Goal: Task Accomplishment & Management: Use online tool/utility

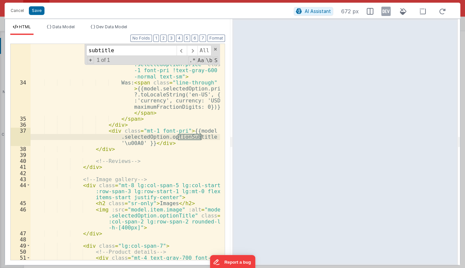
scroll to position [538, 0]
drag, startPoint x: 247, startPoint y: 13, endPoint x: 262, endPoint y: 13, distance: 14.6
click at [262, 13] on div "Cancel Save" at bounding box center [150, 10] width 287 height 9
drag, startPoint x: 257, startPoint y: 9, endPoint x: 373, endPoint y: 19, distance: 116.3
click at [391, 17] on div "Cancel Save AI Assistant 672 px" at bounding box center [233, 11] width 456 height 16
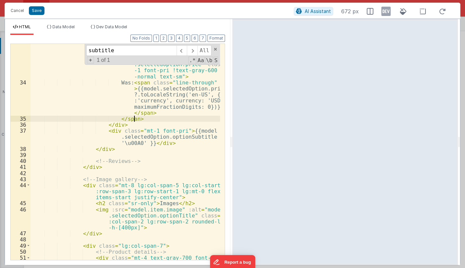
click at [148, 118] on div "< span v-else-if = "app .customDiscountPercentage && model.selectedOption .pric…" at bounding box center [126, 172] width 190 height 270
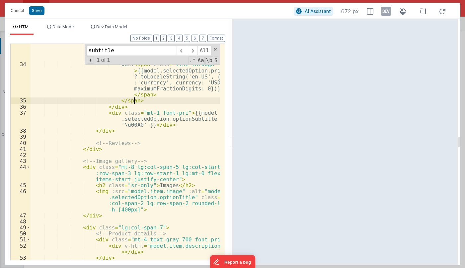
scroll to position [574, 0]
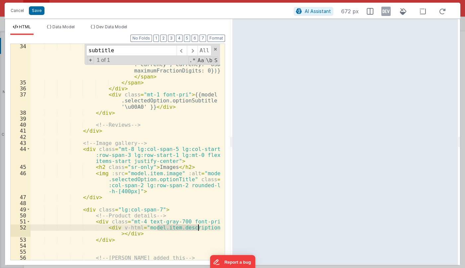
drag, startPoint x: 157, startPoint y: 226, endPoint x: 195, endPoint y: 226, distance: 38.2
click at [198, 226] on div "Was: < span class = "line-through" > {{model.selectedOption.price ?.toLocaleStr…" at bounding box center [126, 172] width 190 height 258
click at [185, 227] on div "Was: < span class = "line-through" > {{model.selectedOption.price ?.toLocaleStr…" at bounding box center [126, 152] width 190 height 216
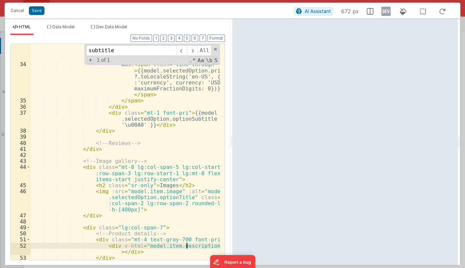
scroll to position [538, 0]
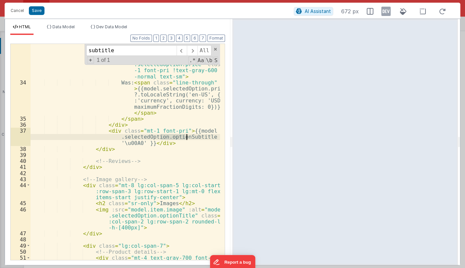
drag, startPoint x: 160, startPoint y: 136, endPoint x: 186, endPoint y: 135, distance: 26.6
click at [186, 135] on div "< span v-else-if = "app .customDiscountPercentage && model.selectedOption .pric…" at bounding box center [126, 172] width 190 height 270
click at [160, 137] on div "< span v-else-if = "app .customDiscountPercentage && model.selectedOption .pric…" at bounding box center [126, 152] width 190 height 216
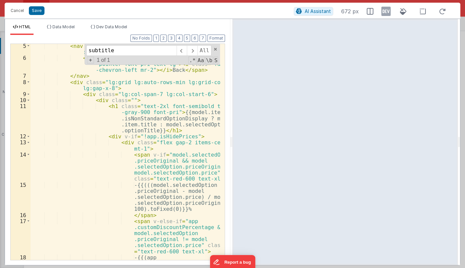
scroll to position [13, 0]
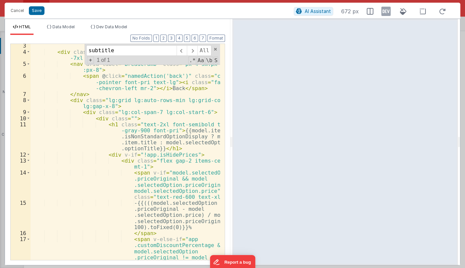
click at [140, 148] on div "< div class = "mx-auto mt-8 max-w-2xl px-4 sm:px-6 lg:max-w -7xl lg:px-8" > < n…" at bounding box center [126, 172] width 190 height 258
click at [173, 138] on div "< div class = "mx-auto mt-8 max-w-2xl px-4 sm:px-6 lg:max-w -7xl lg:px-8" > < n…" at bounding box center [126, 172] width 190 height 258
click at [20, 10] on button "Cancel" at bounding box center [17, 10] width 20 height 9
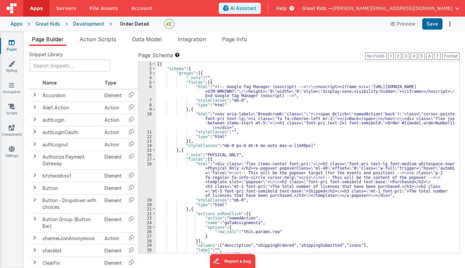
click at [247, 88] on div "[{ "schema" : { "groups" : [{ "_note" : "" , "fields" : [{ "html" : "<!-- Googl…" at bounding box center [305, 162] width 299 height 200
click at [74, 24] on div "Development" at bounding box center [88, 24] width 31 height 7
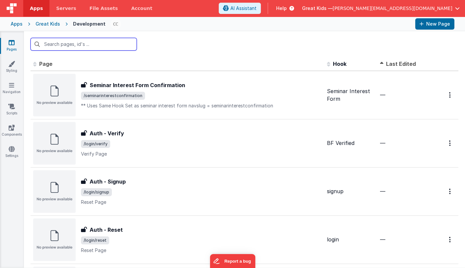
click at [113, 46] on input "text" at bounding box center [84, 44] width 106 height 13
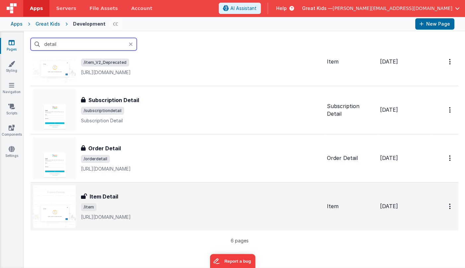
scroll to position [151, 0]
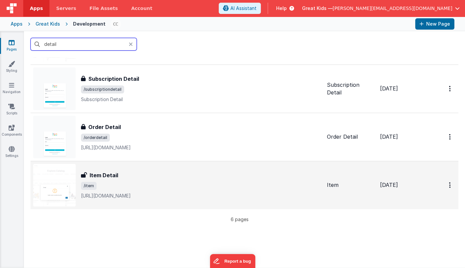
type input "detail"
click at [120, 174] on div "Item Detail" at bounding box center [201, 175] width 241 height 8
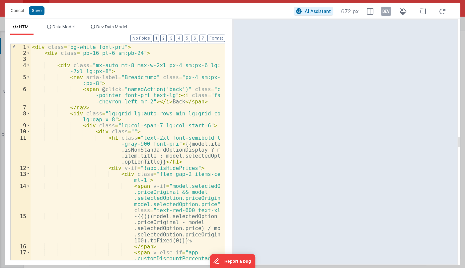
click at [196, 122] on div "< div class = "bg-white font-pri" > < div class = "pb-16 pt-6 sm:pb-24" > < div…" at bounding box center [126, 173] width 190 height 258
click at [198, 119] on div "< div class = "bg-white font-pri" > < div class = "pb-16 pt-6 sm:pb-24" > < div…" at bounding box center [126, 173] width 190 height 258
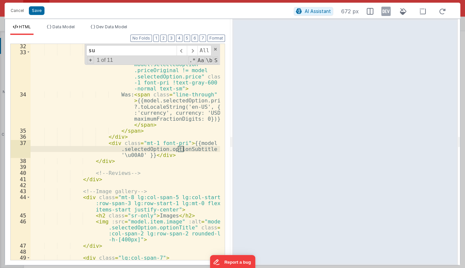
scroll to position [526, 0]
type input "sub"
drag, startPoint x: 186, startPoint y: 144, endPoint x: 201, endPoint y: 148, distance: 15.5
click at [201, 148] on div "</ span > < span v-else-if = "app .customDiscountPercentage && model.selectedOp…" at bounding box center [126, 157] width 190 height 228
click at [124, 50] on input "sub" at bounding box center [131, 50] width 90 height 11
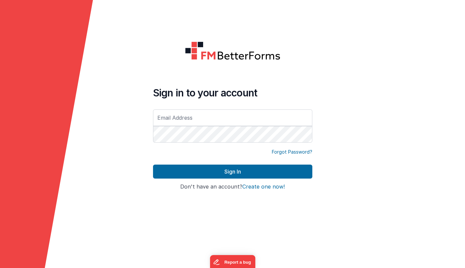
click at [0, 267] on com-1password-button at bounding box center [0, 268] width 0 height 0
type input "[PERSON_NAME][EMAIL_ADDRESS][DOMAIN_NAME]"
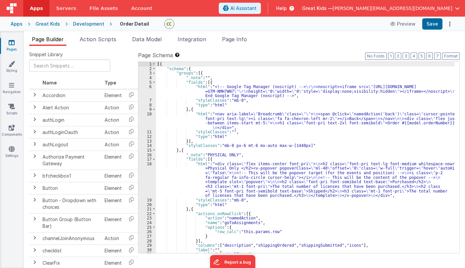
click at [97, 23] on div "Development" at bounding box center [88, 24] width 31 height 7
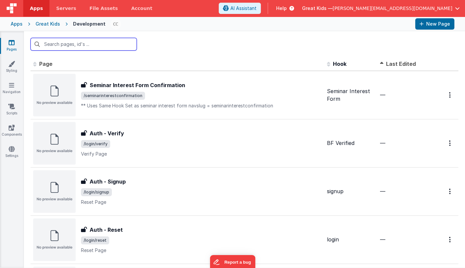
click at [127, 47] on input "text" at bounding box center [84, 44] width 106 height 13
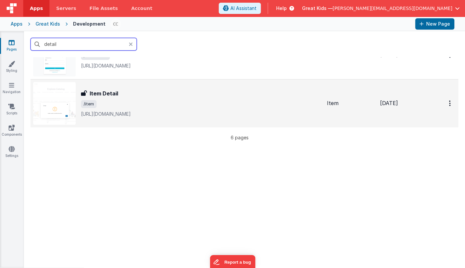
scroll to position [211, 0]
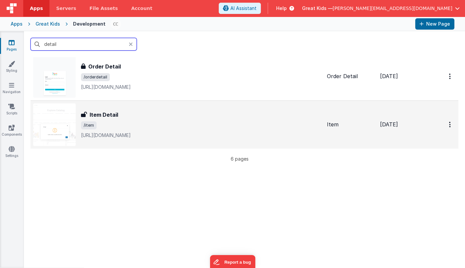
type input "detail"
click at [151, 119] on div "Item Detail Item Detail /item [URL][DOMAIN_NAME]" at bounding box center [201, 125] width 241 height 28
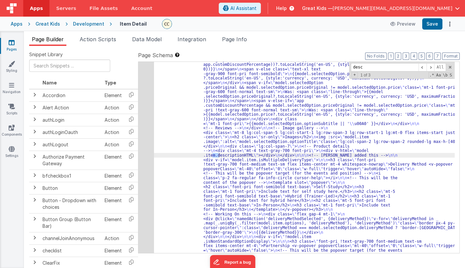
scroll to position [144, 0]
type input "description"
